Goal: Feedback & Contribution: Leave review/rating

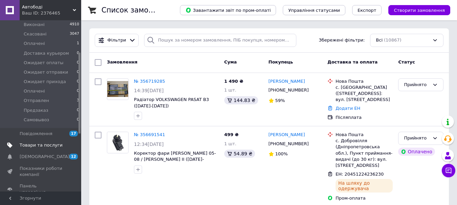
scroll to position [101, 0]
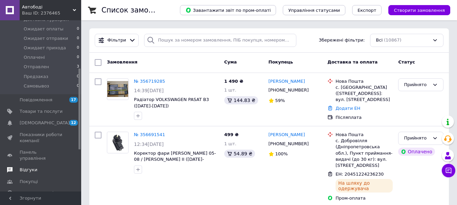
click at [24, 167] on span "Відгуки" at bounding box center [29, 170] width 18 height 6
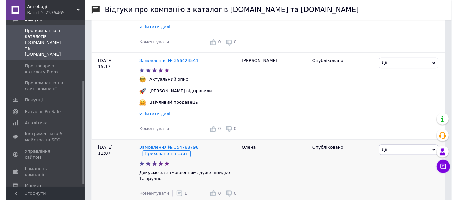
scroll to position [135, 0]
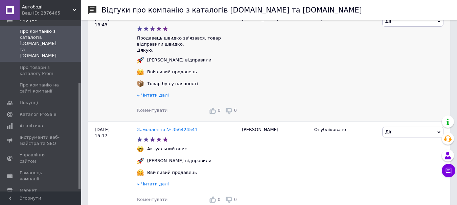
click at [154, 97] on span "Читати далі" at bounding box center [155, 95] width 28 height 5
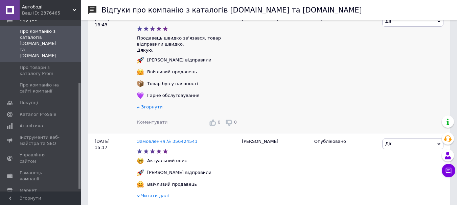
click at [152, 109] on span "Згорнути" at bounding box center [152, 106] width 22 height 5
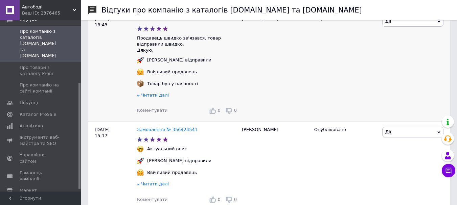
click at [155, 113] on span "Коментувати" at bounding box center [152, 110] width 30 height 5
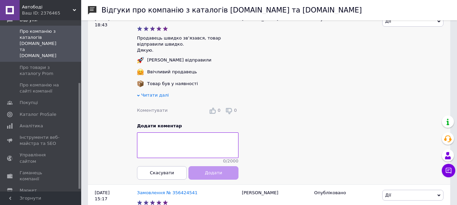
click at [163, 142] on textarea at bounding box center [187, 145] width 101 height 26
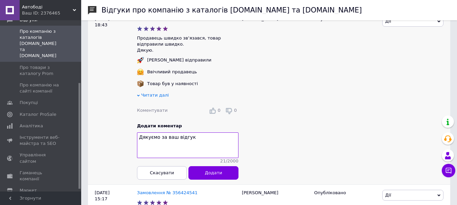
drag, startPoint x: 190, startPoint y: 141, endPoint x: 138, endPoint y: 141, distance: 52.4
click at [138, 141] on textarea "Дякуємо за ваш відгук" at bounding box center [187, 145] width 101 height 26
type textarea "Дякуємо за ваш відгук"
click at [207, 175] on span "Додати" at bounding box center [213, 172] width 17 height 5
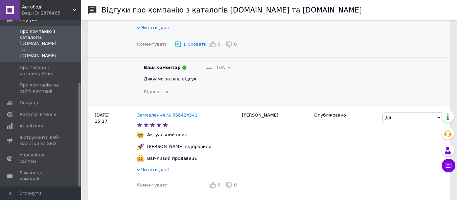
scroll to position [237, 0]
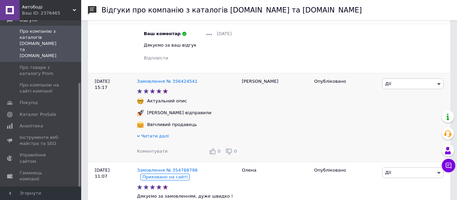
click at [146, 154] on span "Коментувати" at bounding box center [152, 151] width 30 height 5
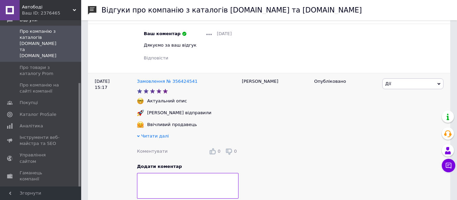
scroll to position [270, 0]
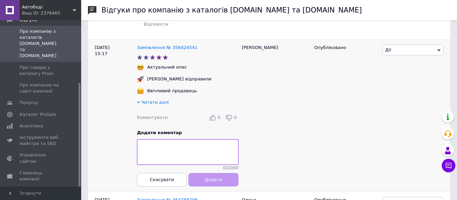
click at [168, 147] on textarea at bounding box center [187, 152] width 101 height 26
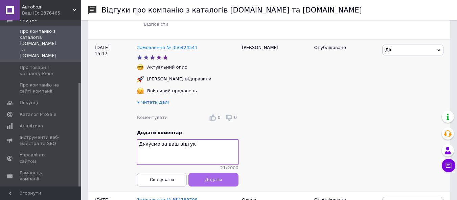
type textarea "Дякуємо за ваш відгук"
click at [214, 187] on button "Додати" at bounding box center [214, 180] width 50 height 14
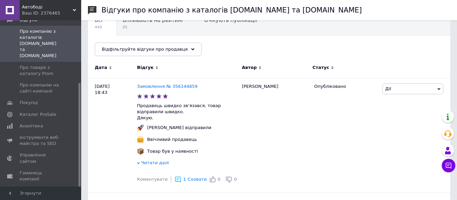
scroll to position [0, 0]
